Goal: Information Seeking & Learning: Learn about a topic

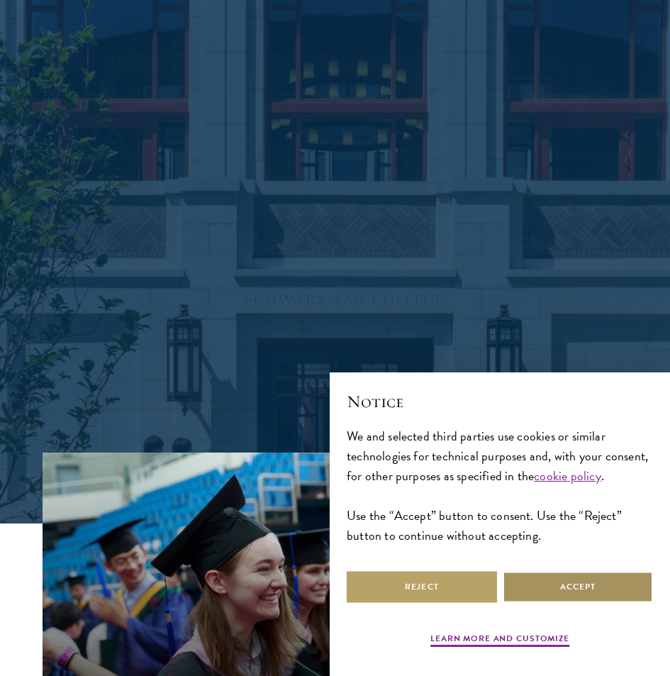
click at [530, 584] on button "Accept" at bounding box center [578, 587] width 150 height 32
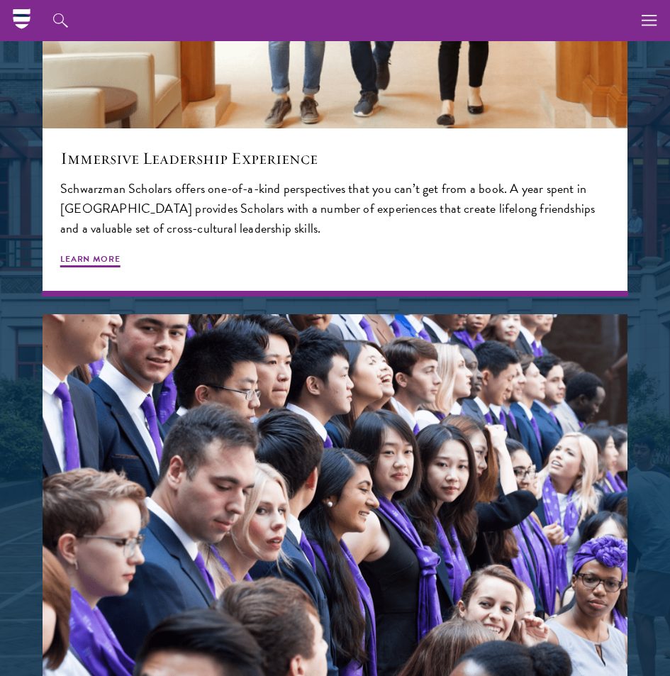
scroll to position [2289, 0]
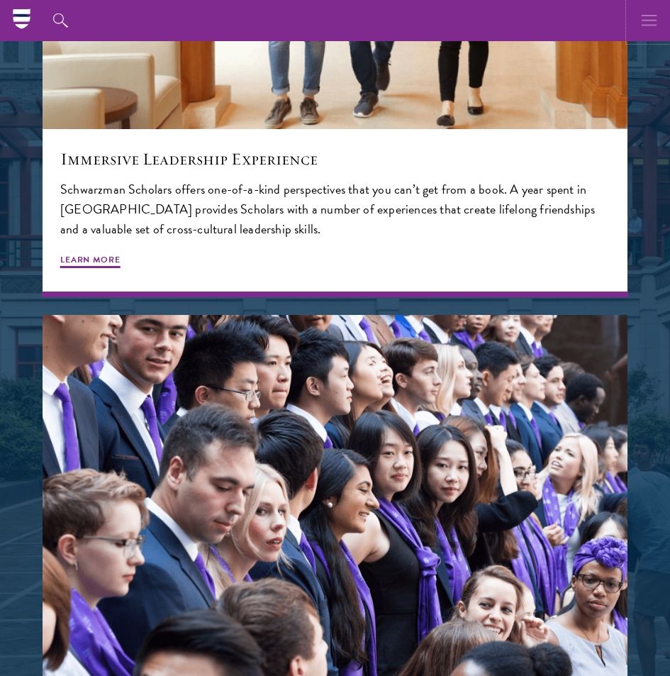
click at [647, 13] on icon "button" at bounding box center [650, 20] width 16 height 41
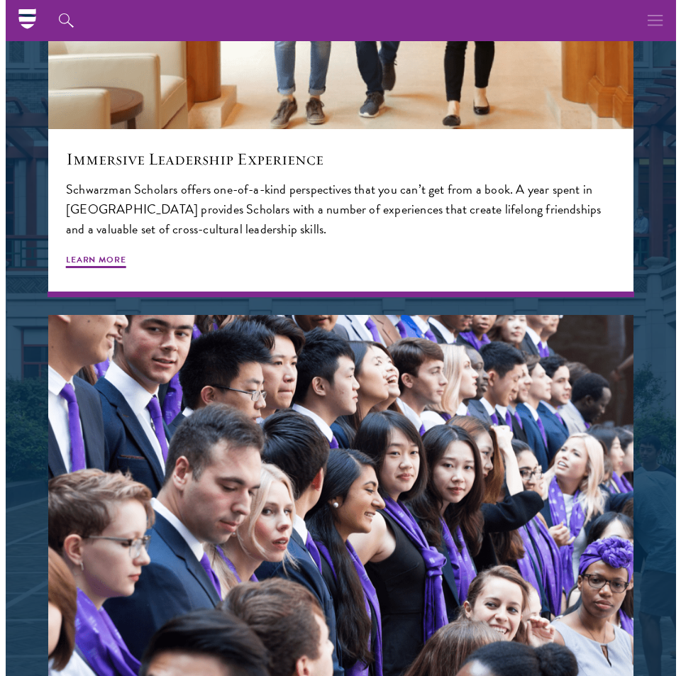
scroll to position [2253, 0]
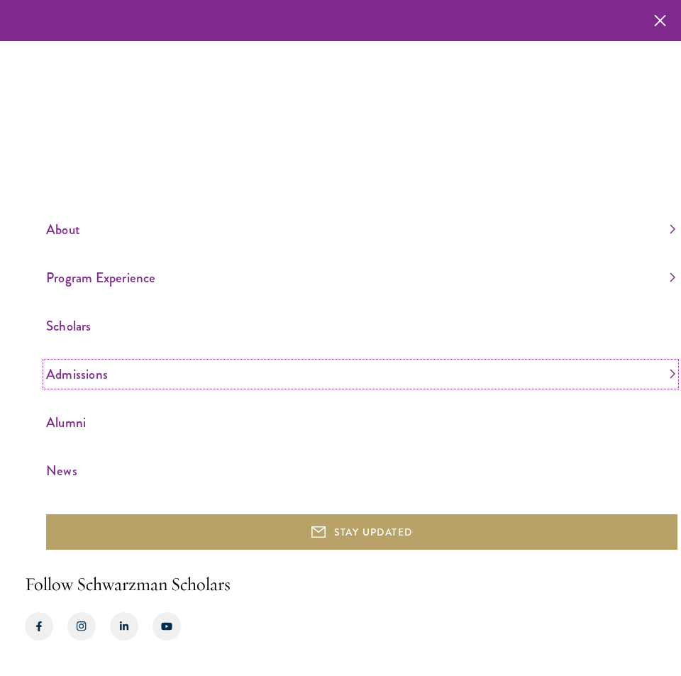
click at [79, 381] on link "Admissions" at bounding box center [360, 373] width 629 height 23
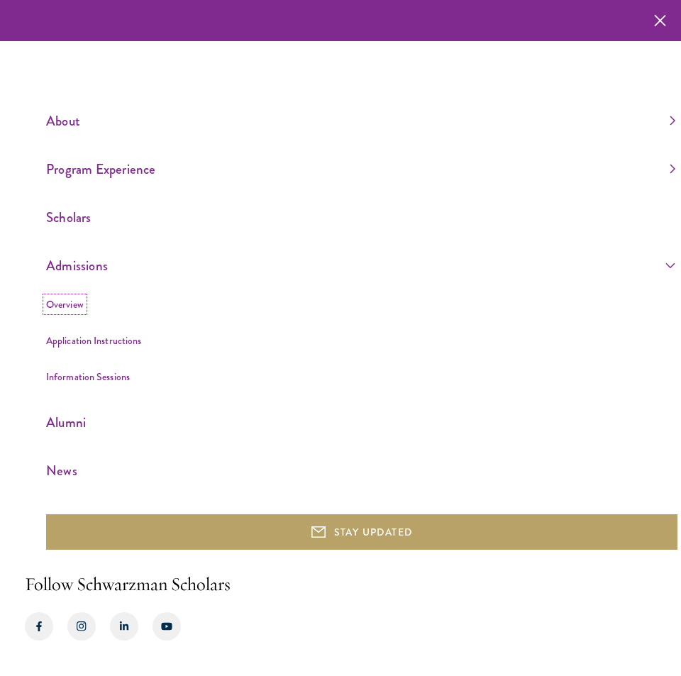
click at [71, 302] on link "Overview" at bounding box center [65, 304] width 38 height 14
click at [654, 22] on icon "button" at bounding box center [660, 20] width 12 height 41
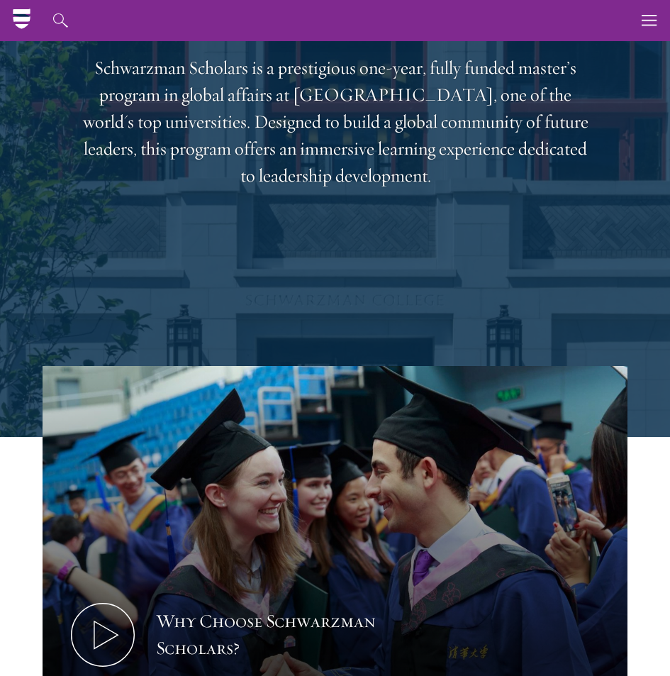
scroll to position [0, 0]
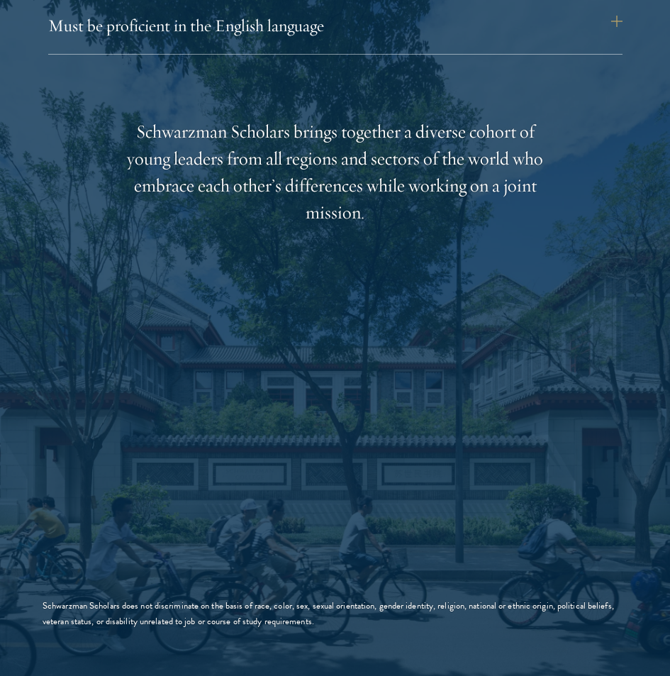
scroll to position [2043, 0]
